Goal: Information Seeking & Learning: Learn about a topic

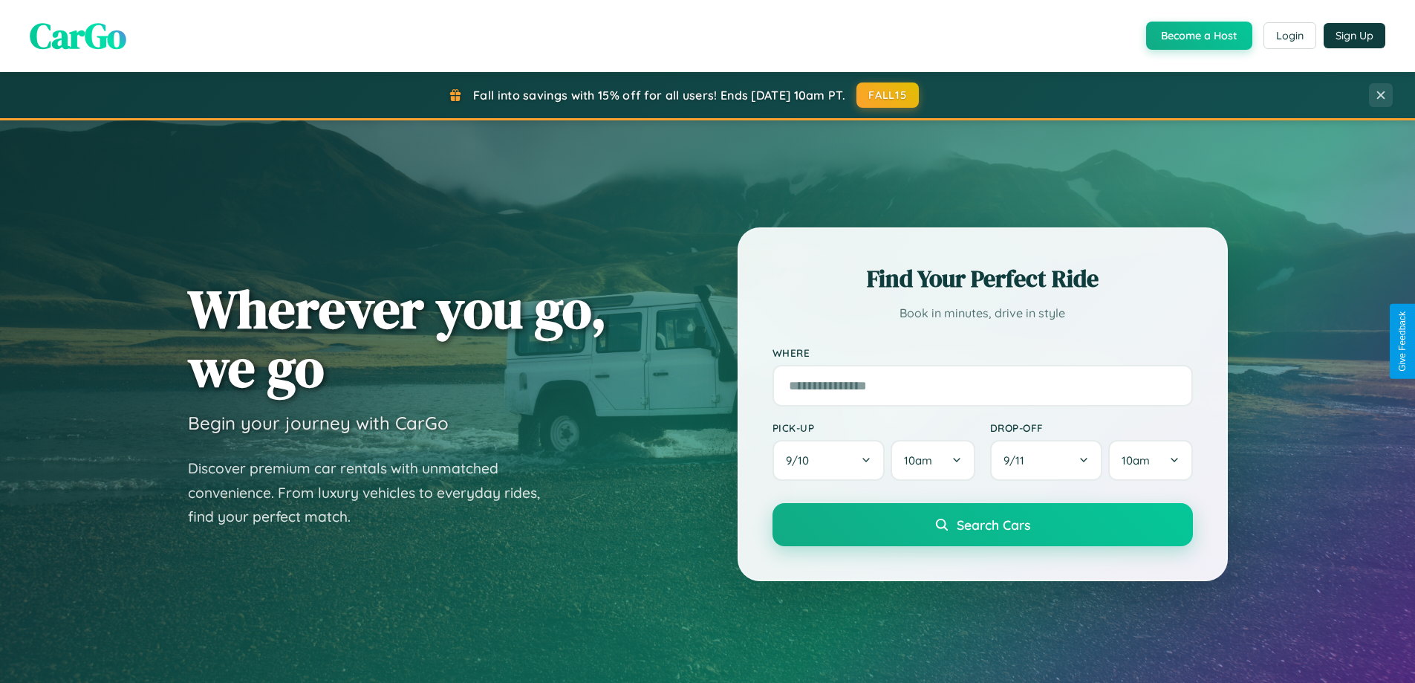
scroll to position [640, 0]
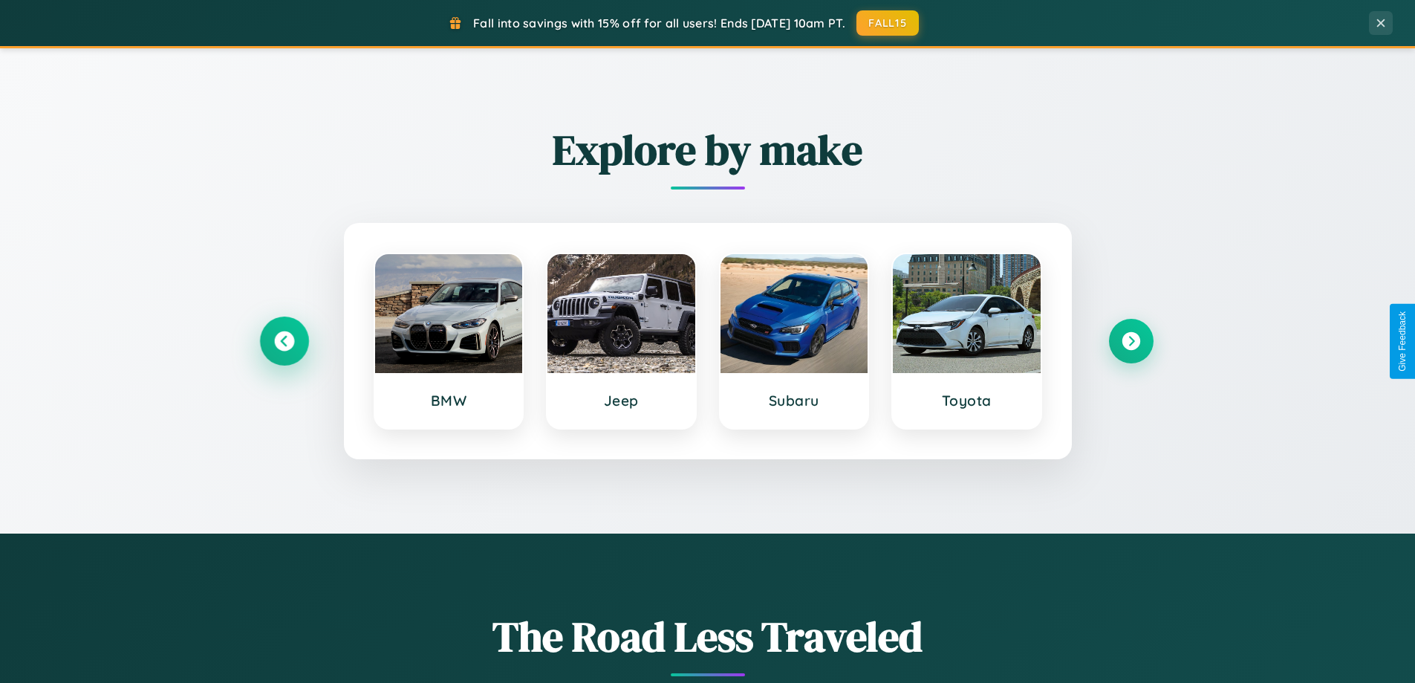
click at [284, 341] on icon at bounding box center [284, 341] width 20 height 20
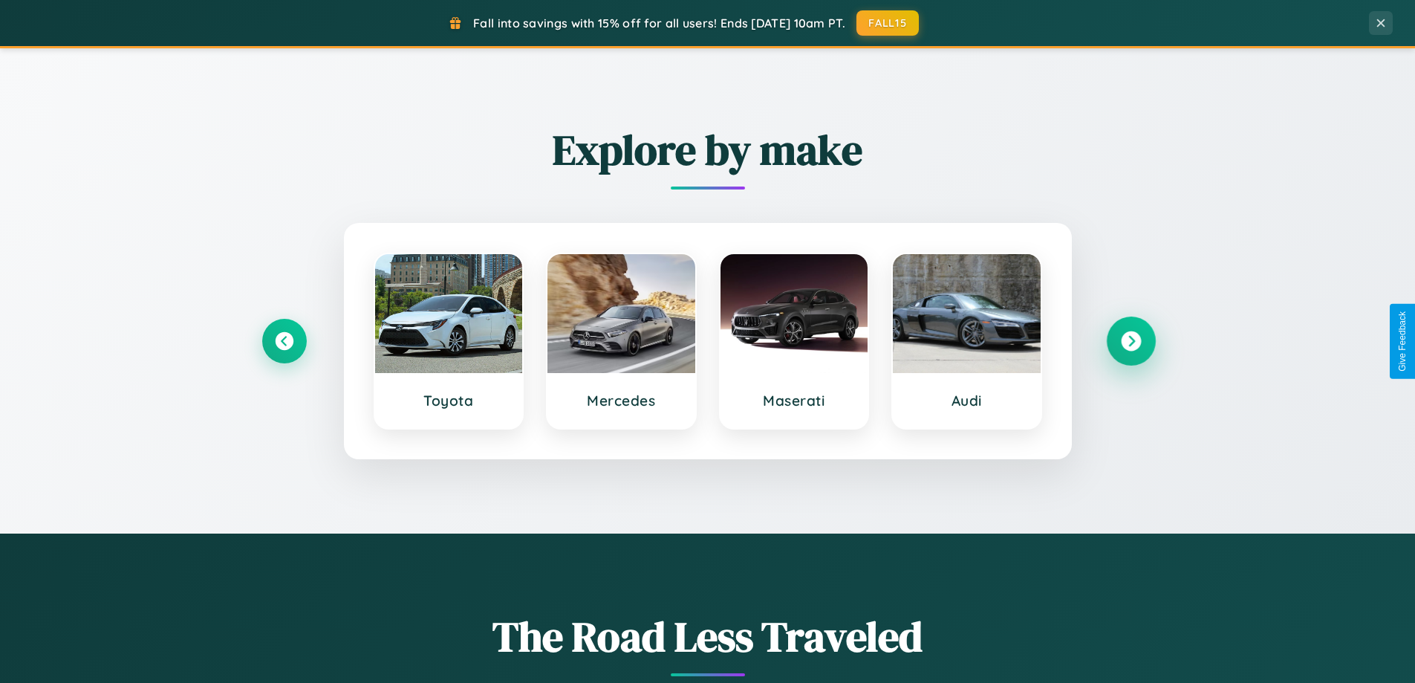
click at [1131, 341] on icon at bounding box center [1131, 341] width 20 height 20
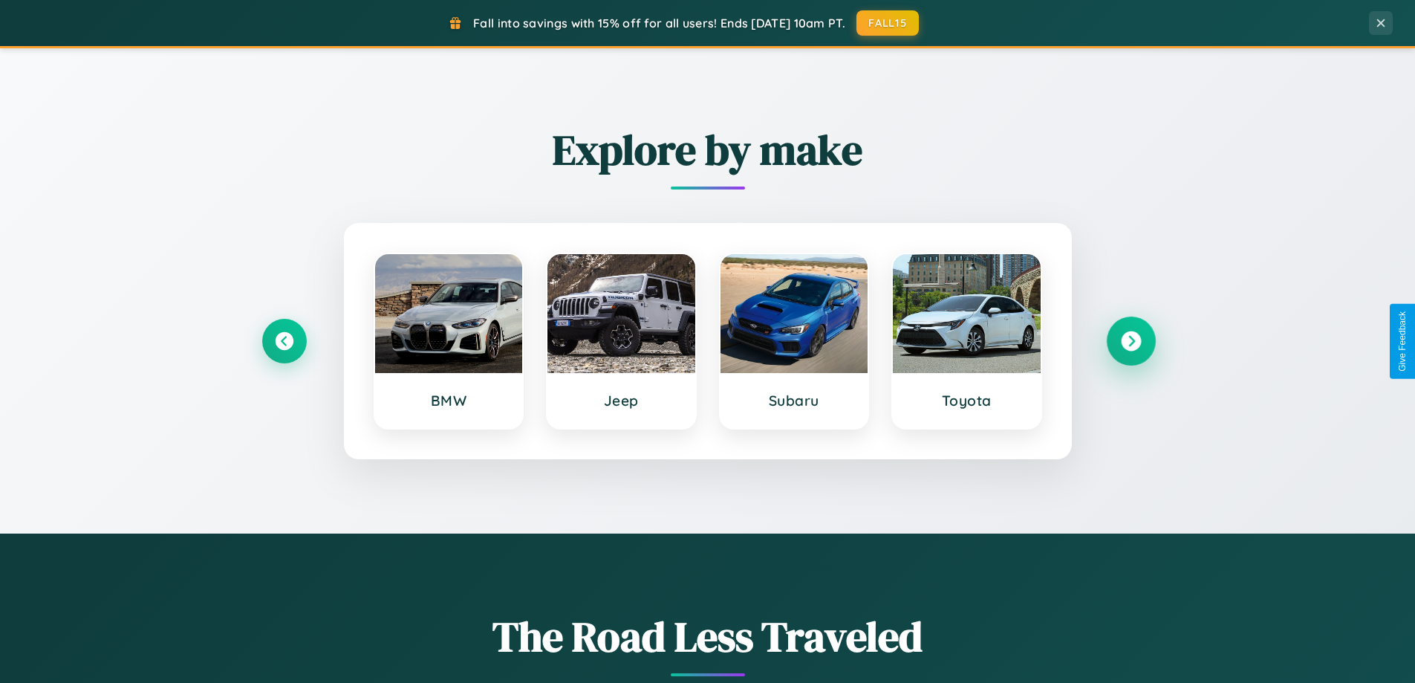
click at [1131, 341] on icon at bounding box center [1131, 341] width 20 height 20
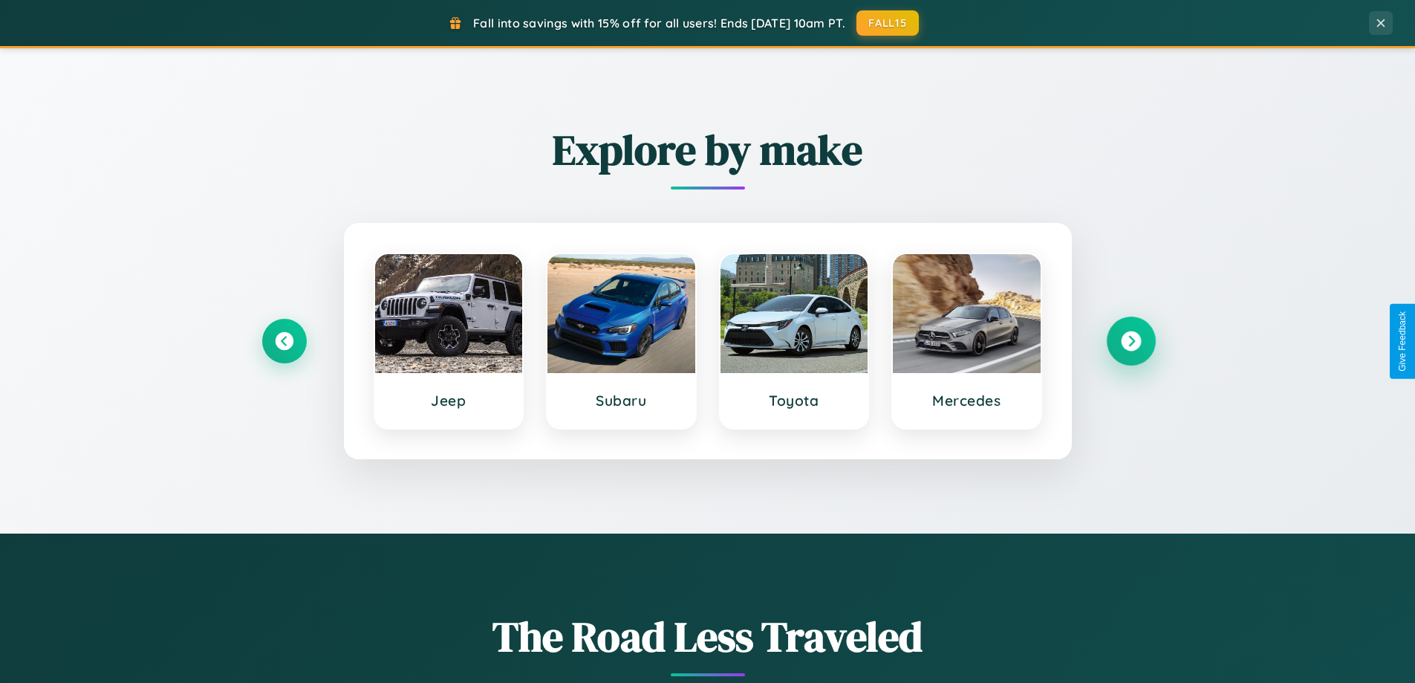
click at [1131, 341] on icon at bounding box center [1131, 341] width 20 height 20
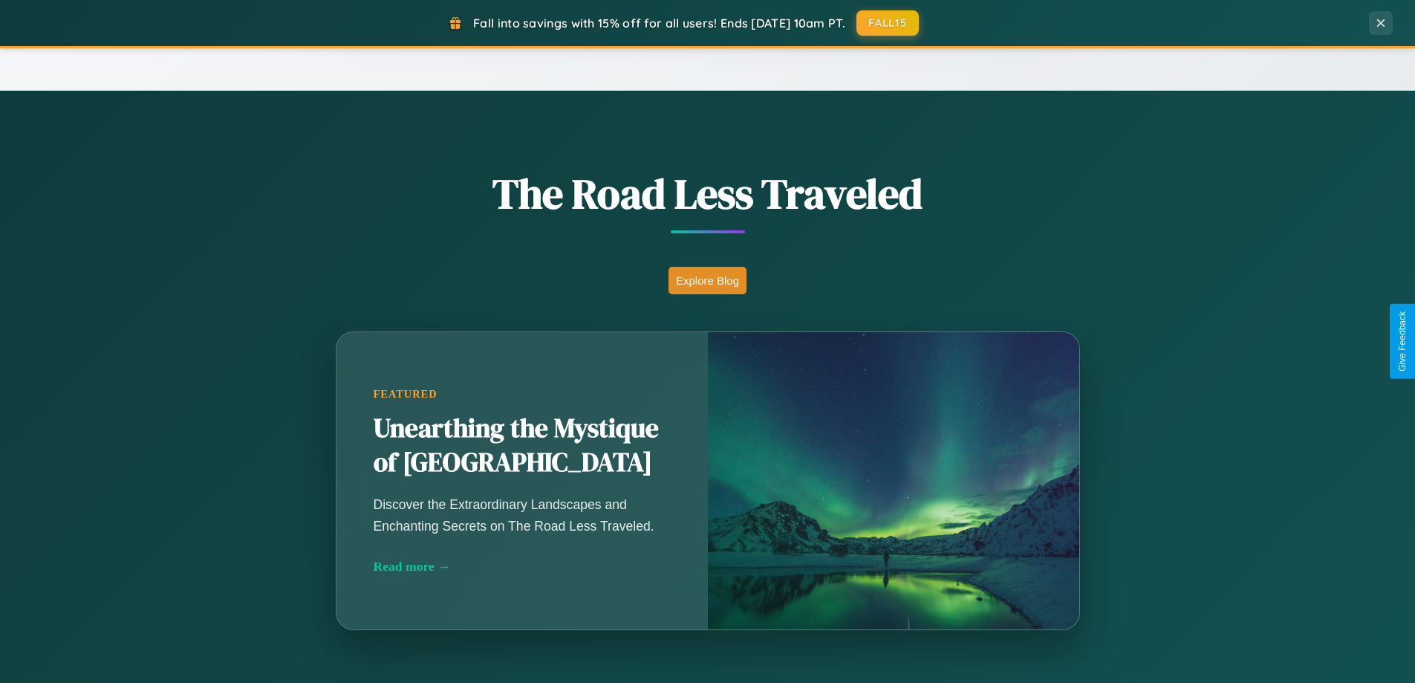
scroll to position [2859, 0]
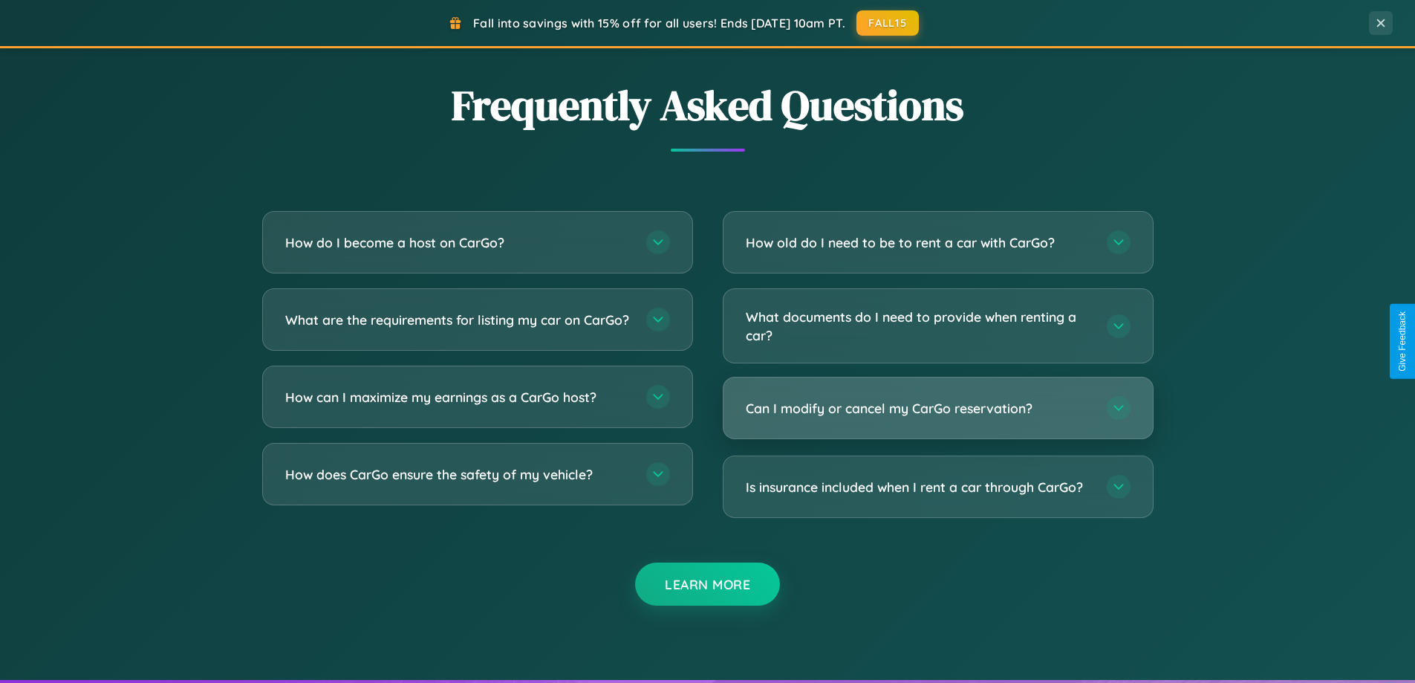
click at [938, 409] on h3 "Can I modify or cancel my CarGo reservation?" at bounding box center [919, 408] width 346 height 19
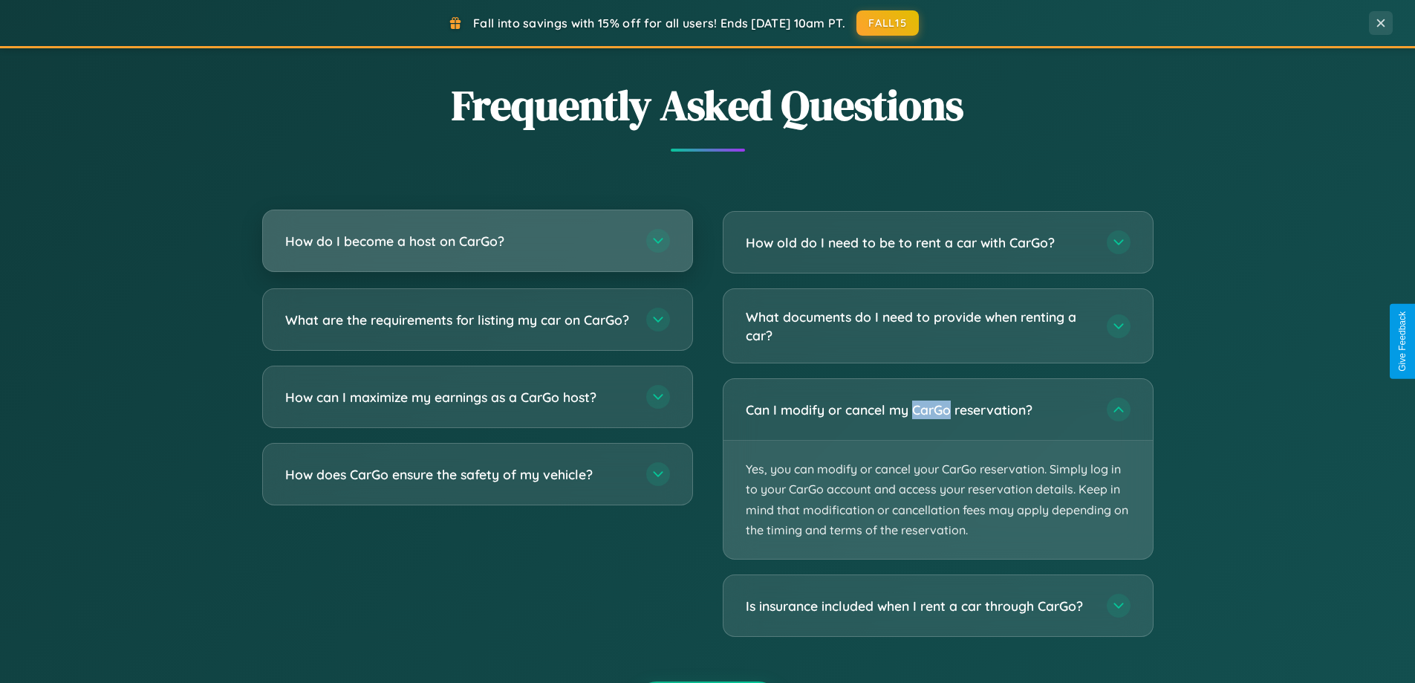
click at [477, 242] on h3 "How do I become a host on CarGo?" at bounding box center [458, 241] width 346 height 19
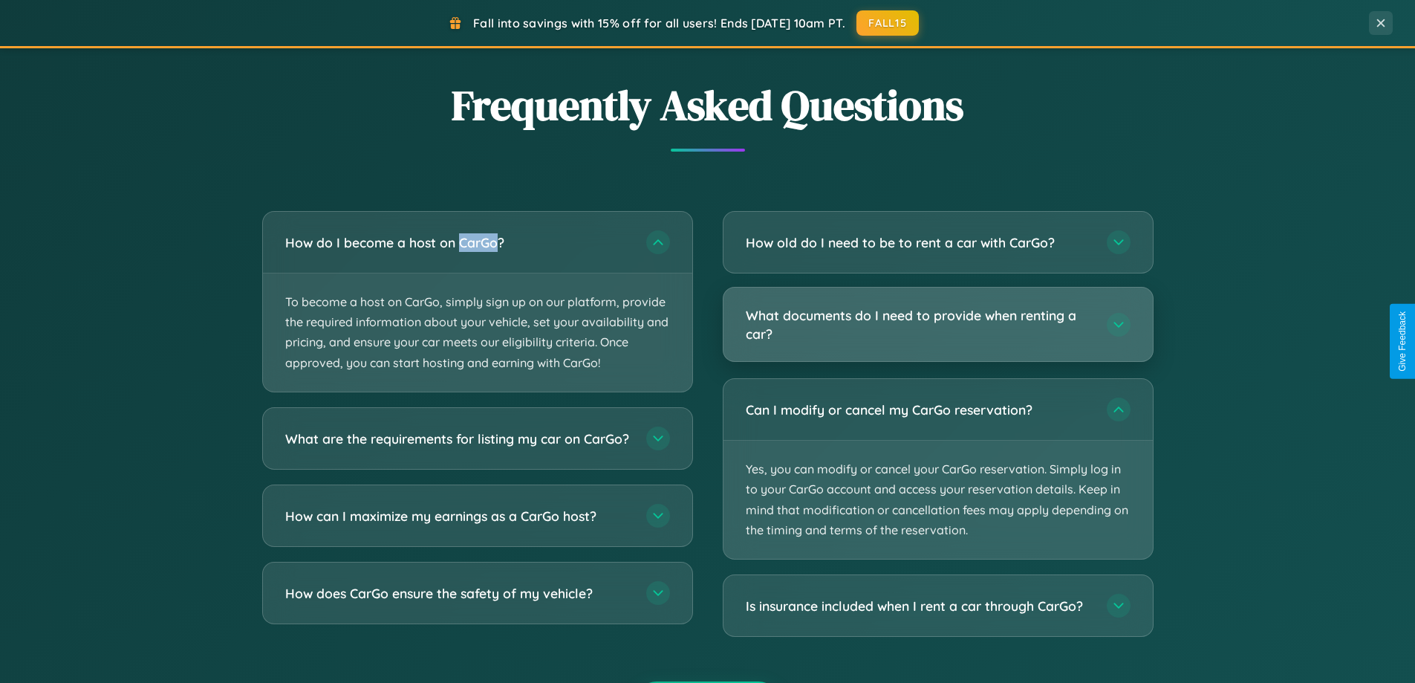
click at [938, 325] on h3 "What documents do I need to provide when renting a car?" at bounding box center [919, 324] width 346 height 36
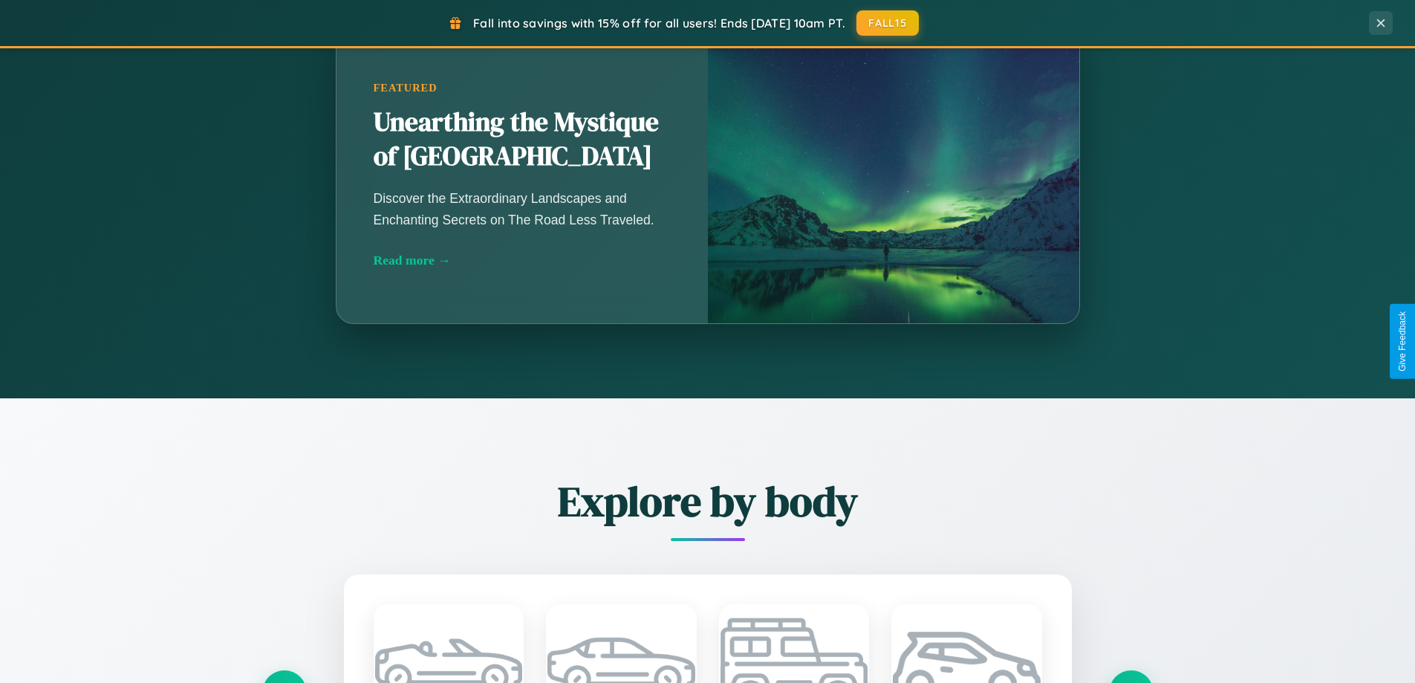
scroll to position [1022, 0]
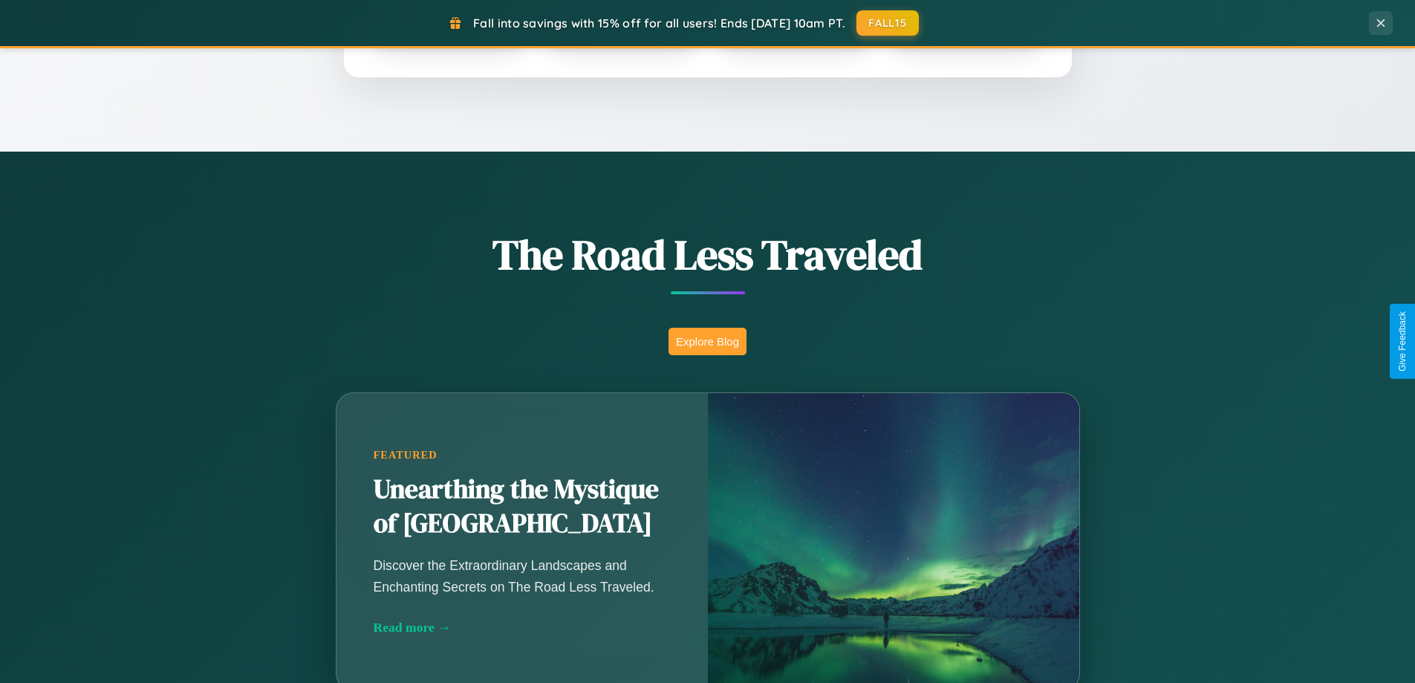
click at [707, 341] on button "Explore Blog" at bounding box center [708, 341] width 78 height 27
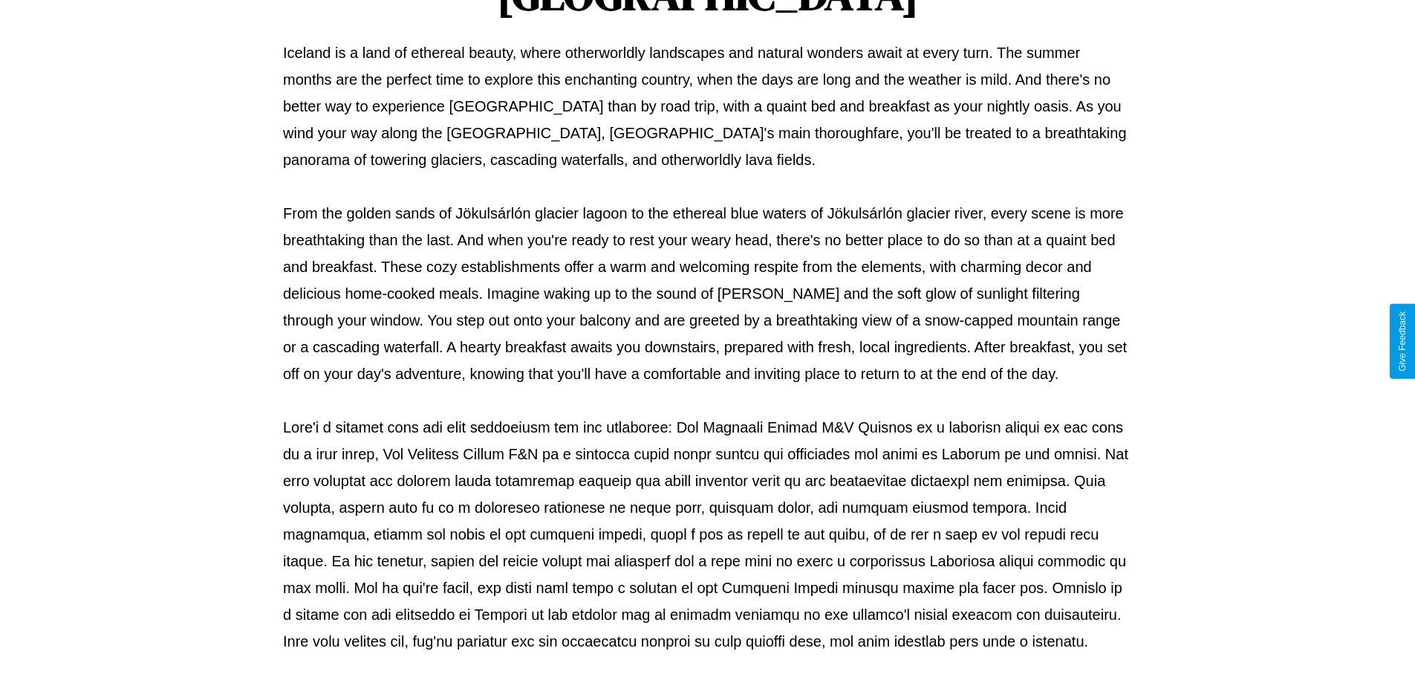
scroll to position [481, 0]
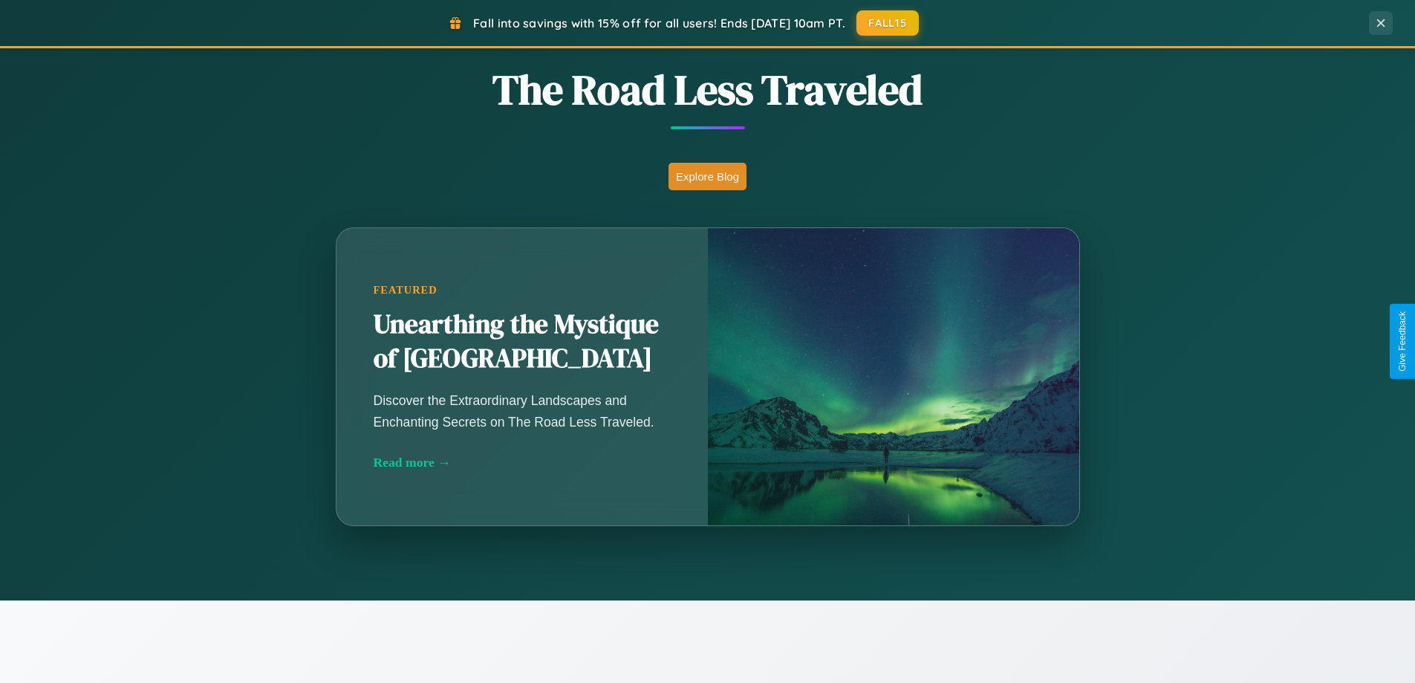
scroll to position [1022, 0]
